Goal: Transaction & Acquisition: Purchase product/service

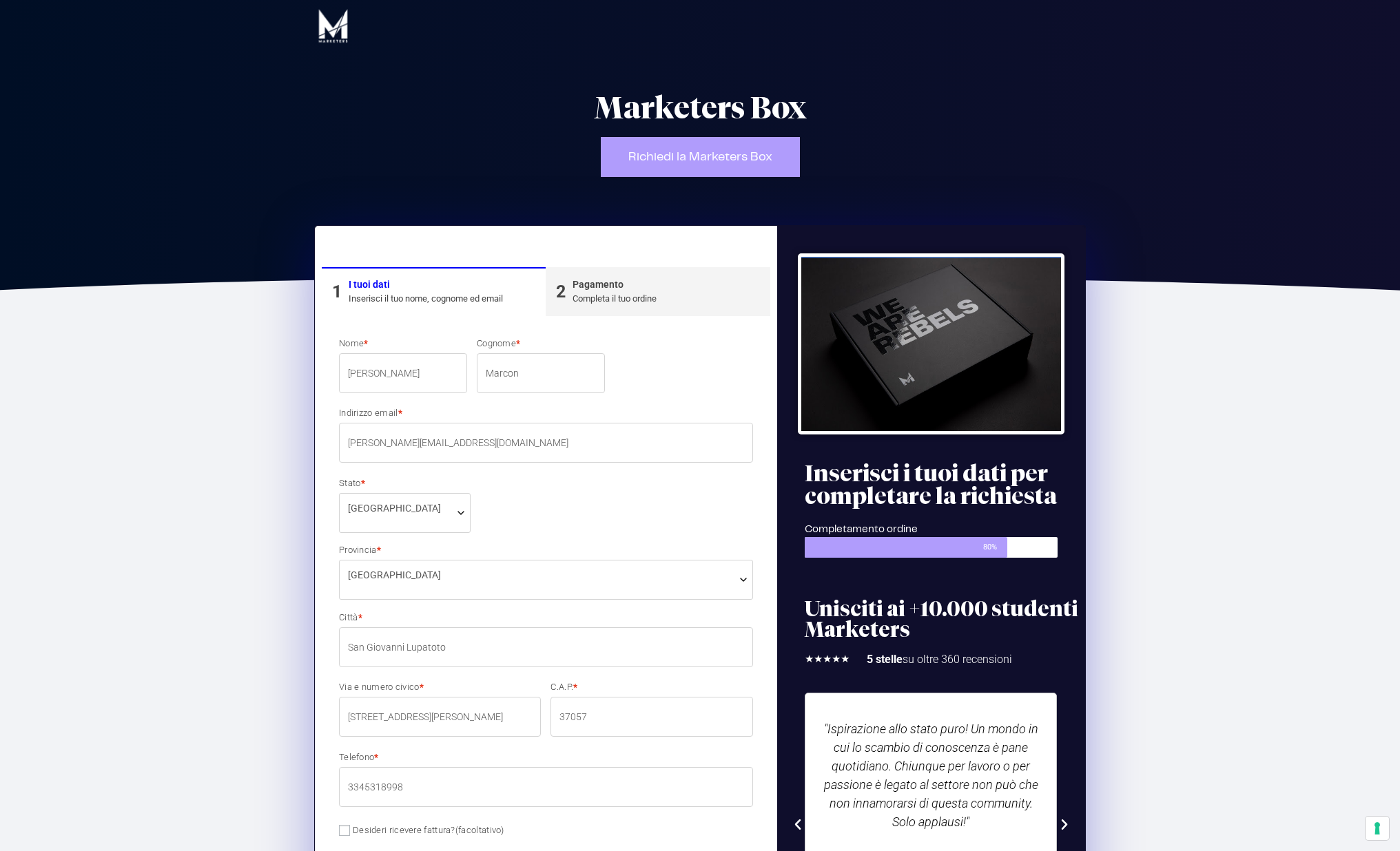
select select "VR"
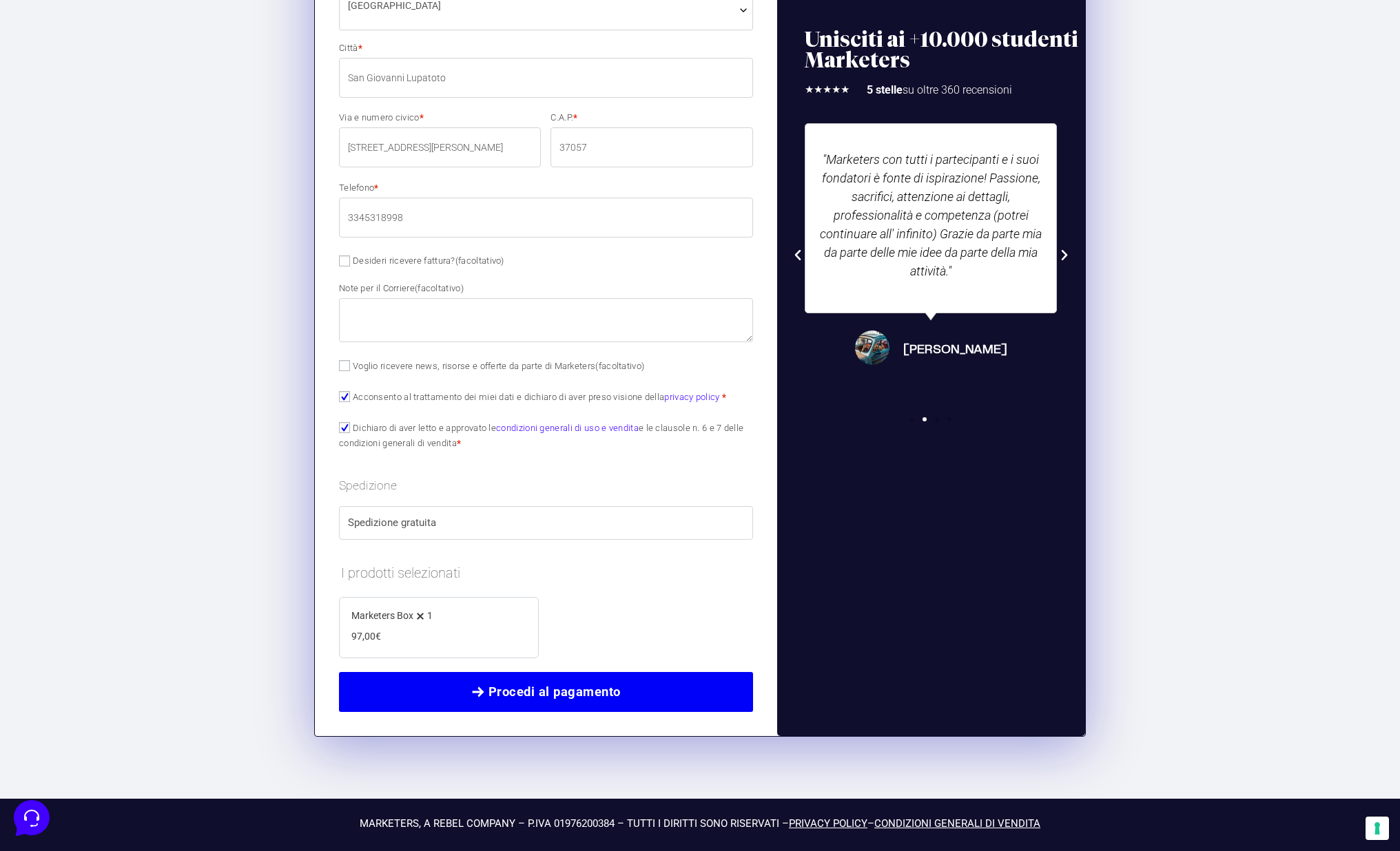
click at [599, 684] on span "Procedi al pagamento" at bounding box center [554, 691] width 132 height 19
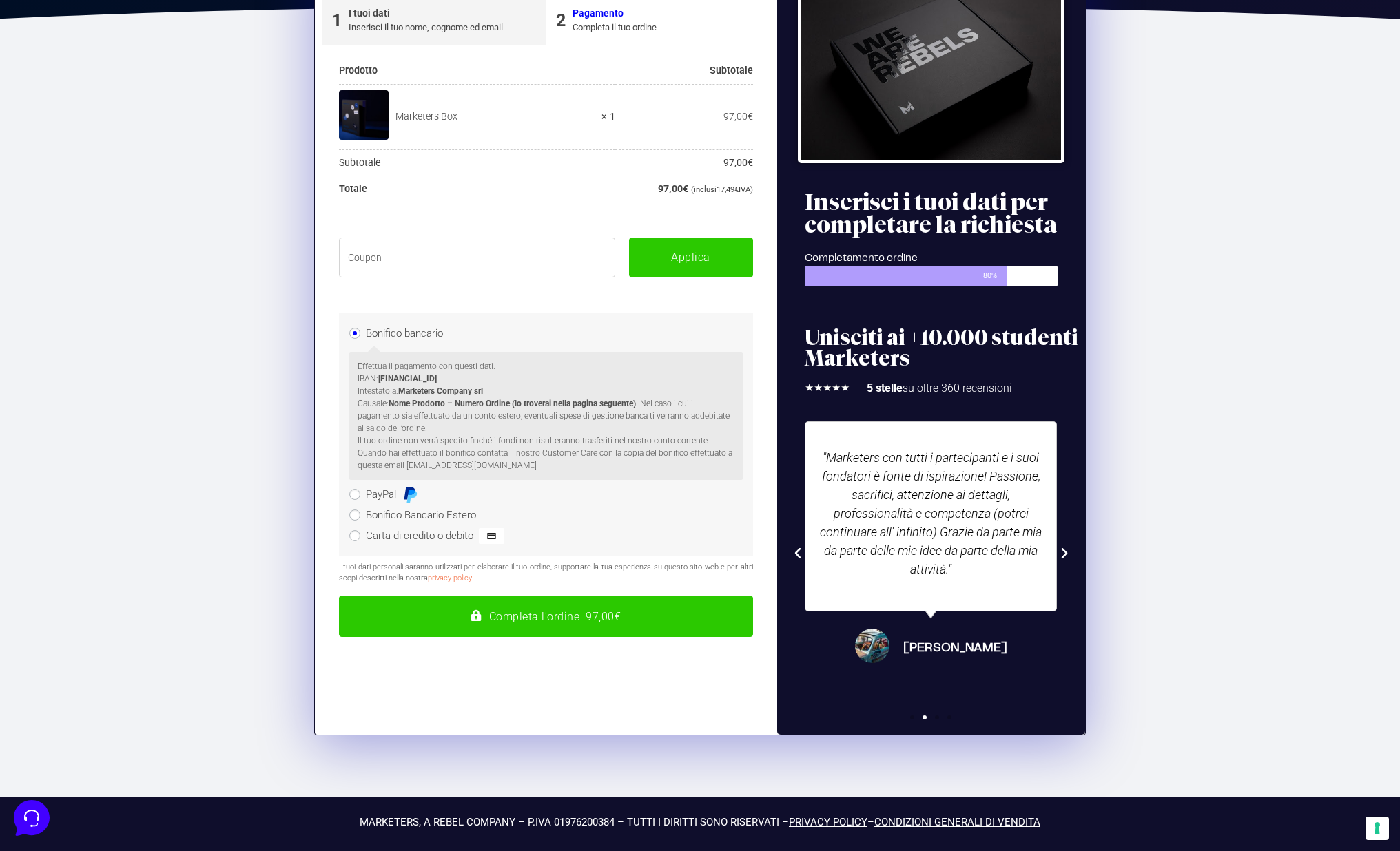
scroll to position [232, 0]
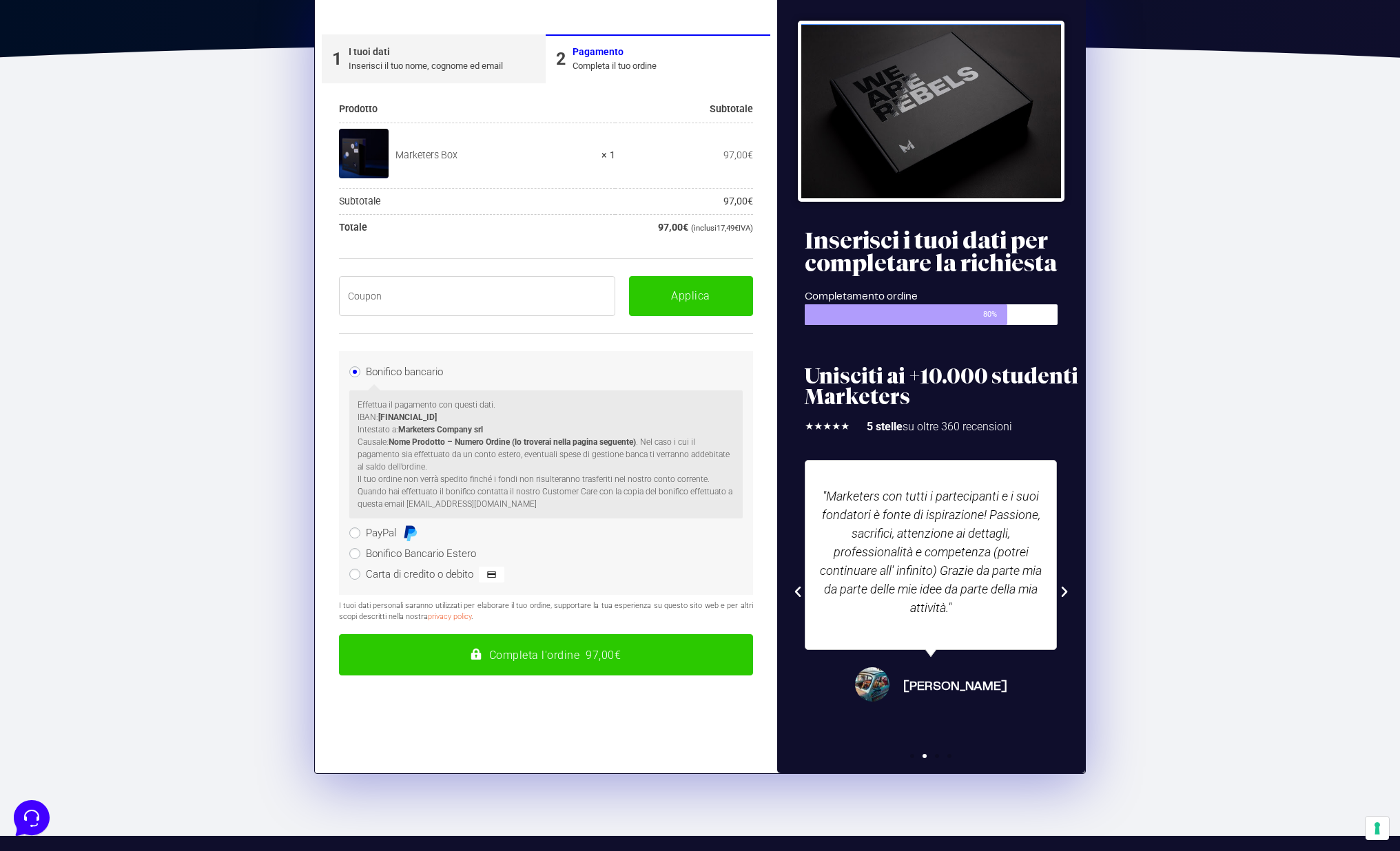
click at [430, 303] on input "text" at bounding box center [477, 296] width 276 height 40
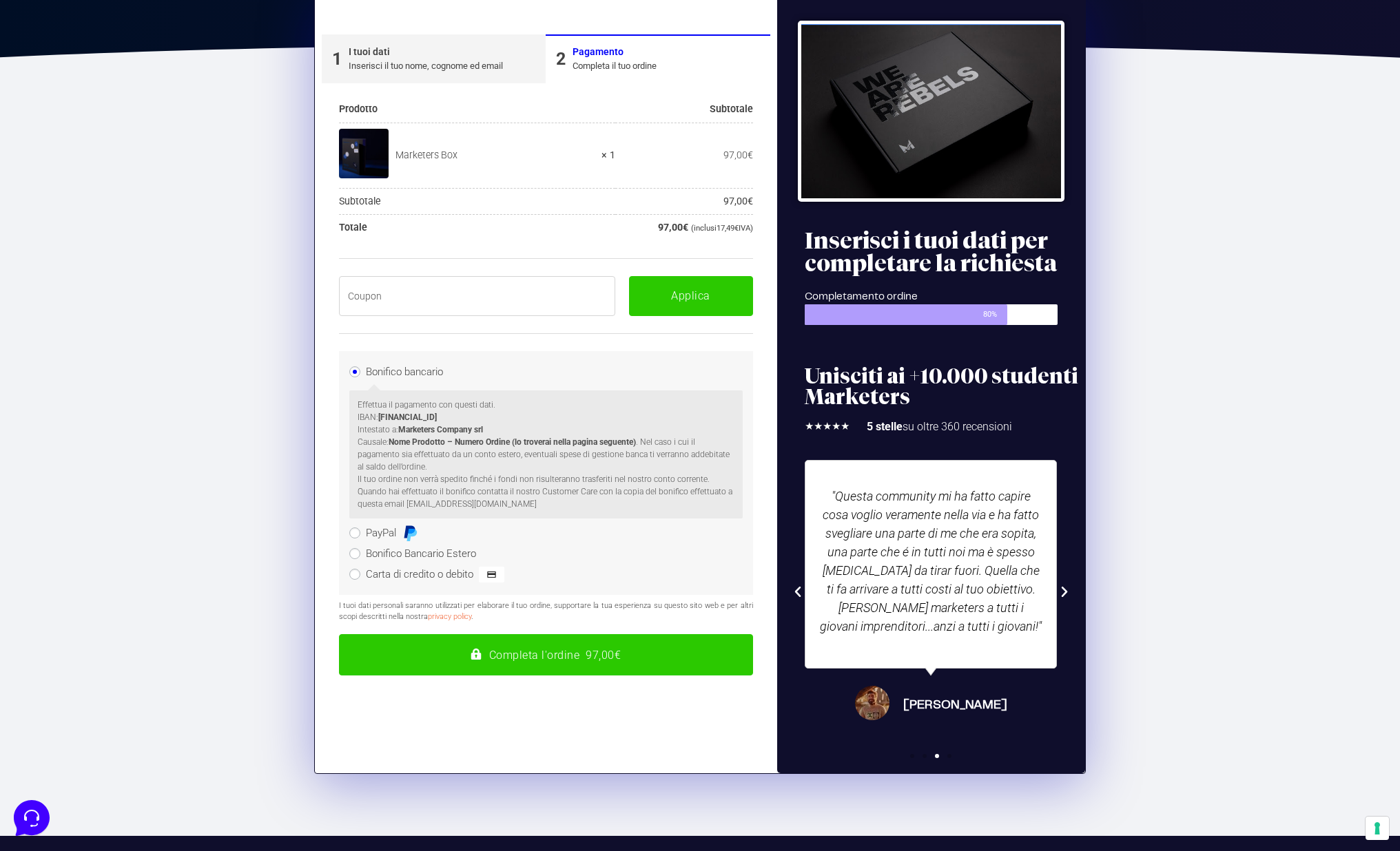
click at [500, 294] on input "text" at bounding box center [477, 296] width 276 height 40
click at [455, 297] on input "text" at bounding box center [477, 296] width 276 height 40
paste input "BOXPRO100OFF"
type input "BOXPRO100OFF"
click at [682, 294] on button "Applica" at bounding box center [691, 296] width 124 height 40
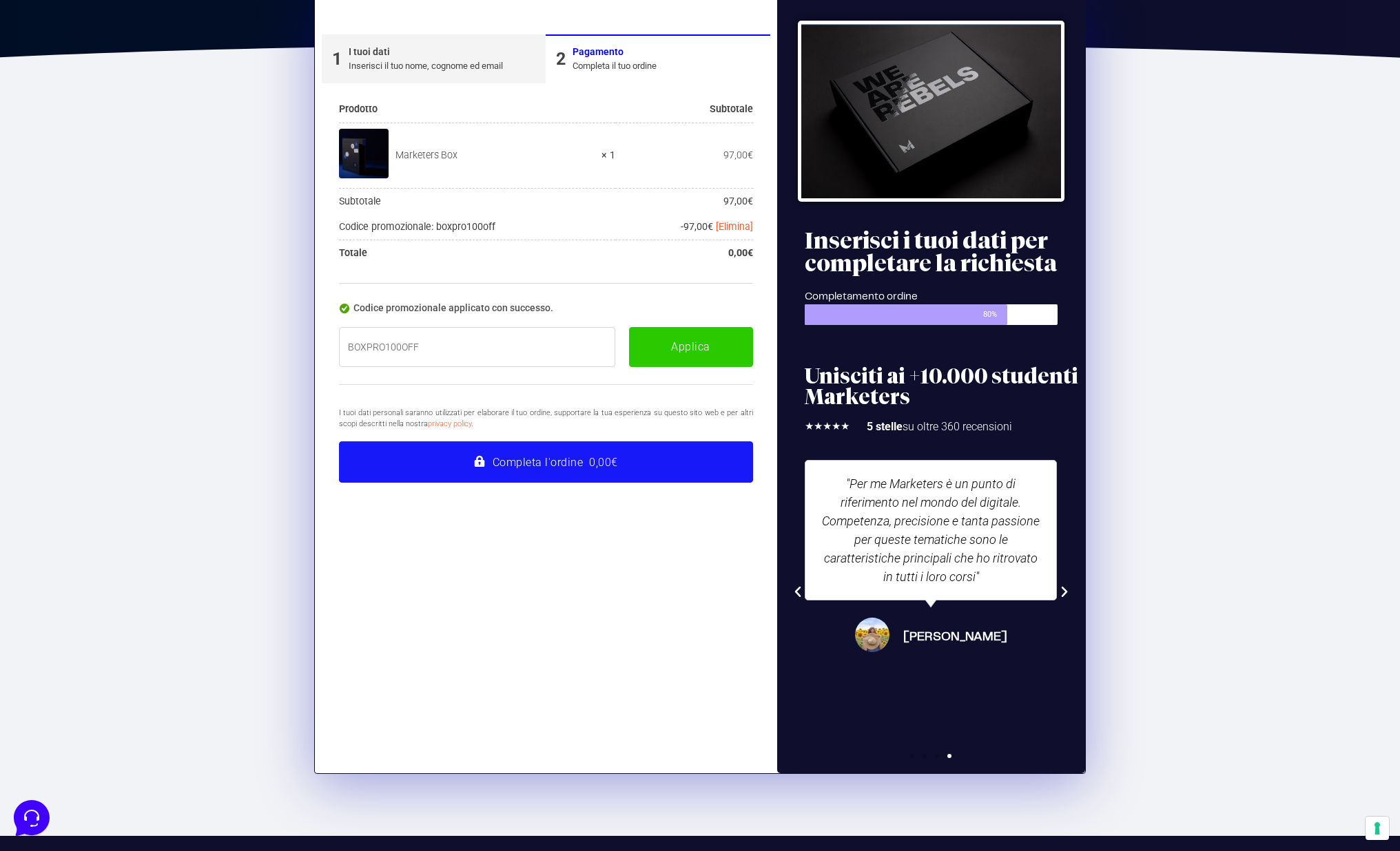
click at [538, 456] on button "Completa l'ordine 0,00€" at bounding box center [545, 462] width 414 height 41
